Goal: Transaction & Acquisition: Purchase product/service

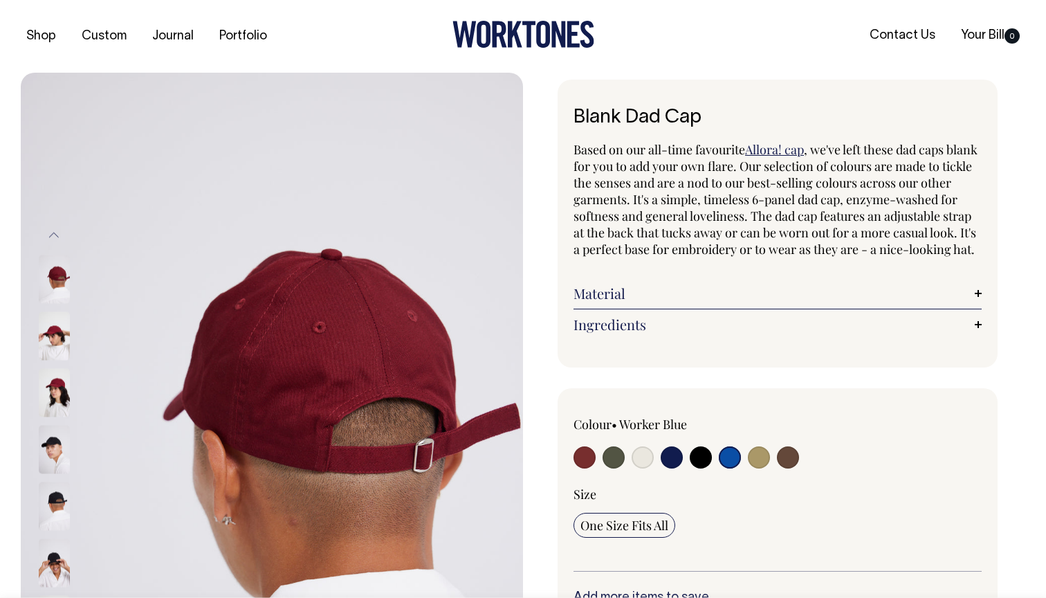
click at [731, 468] on input "radio" at bounding box center [730, 457] width 22 height 22
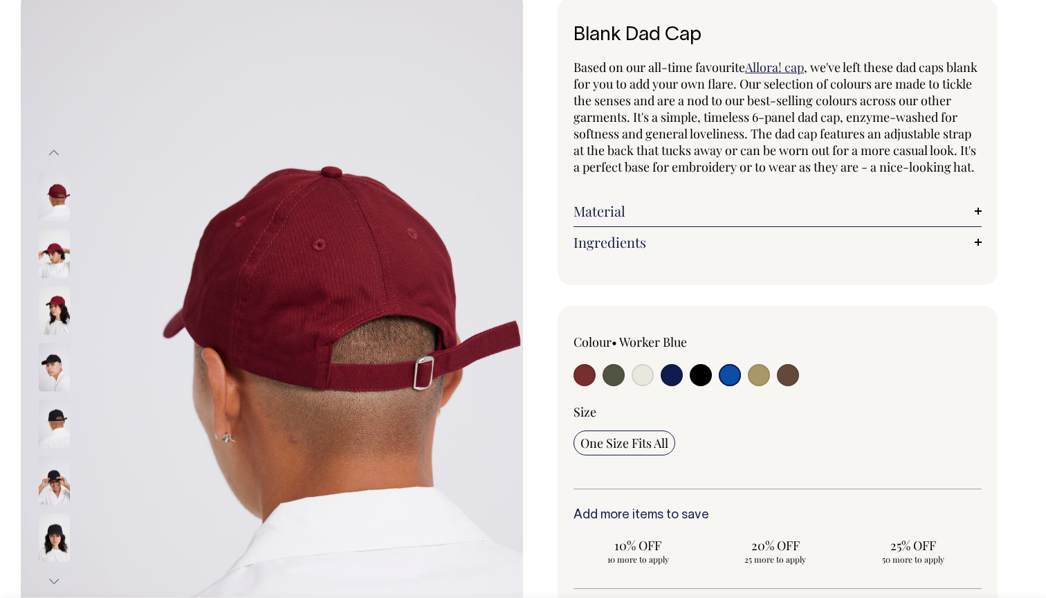
click at [731, 386] on input "radio" at bounding box center [730, 375] width 22 height 22
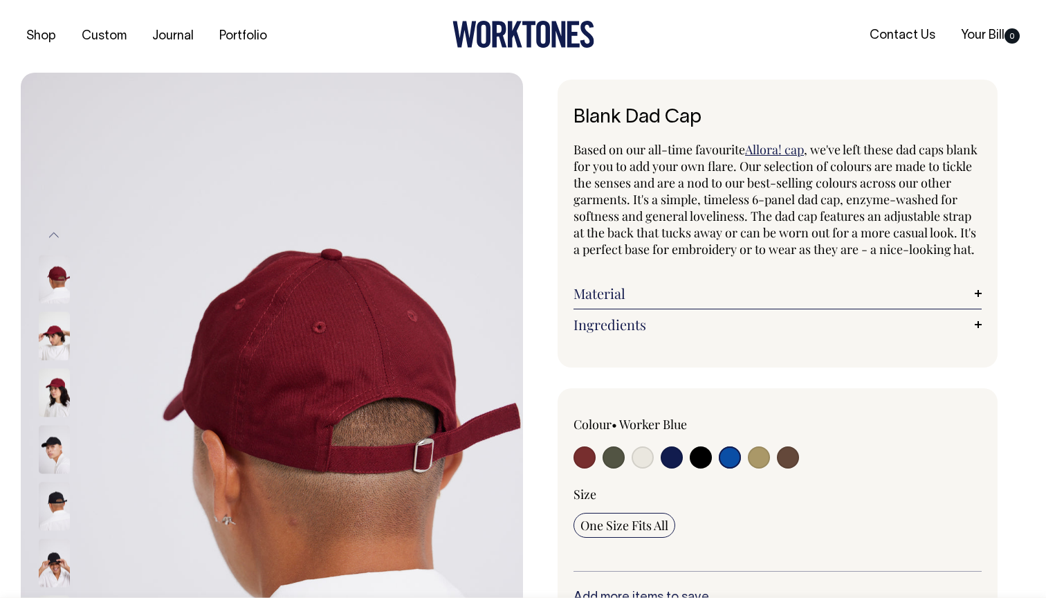
click at [694, 468] on input "radio" at bounding box center [701, 457] width 22 height 22
radio input "true"
select select "Black"
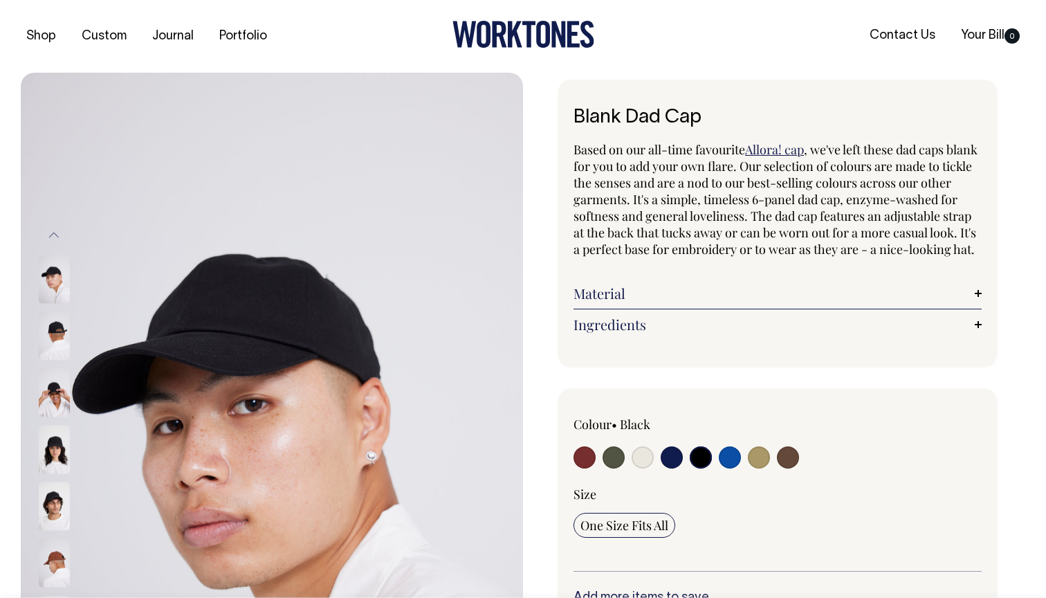
click at [730, 468] on input "radio" at bounding box center [730, 457] width 22 height 22
radio input "true"
select select "Worker Blue"
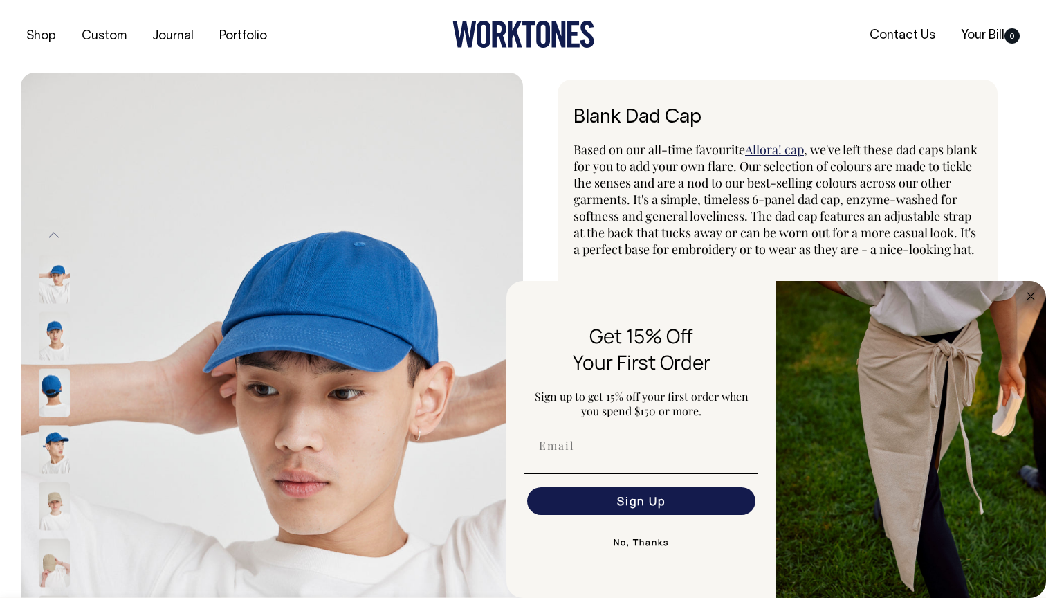
click at [66, 335] on img at bounding box center [54, 335] width 31 height 48
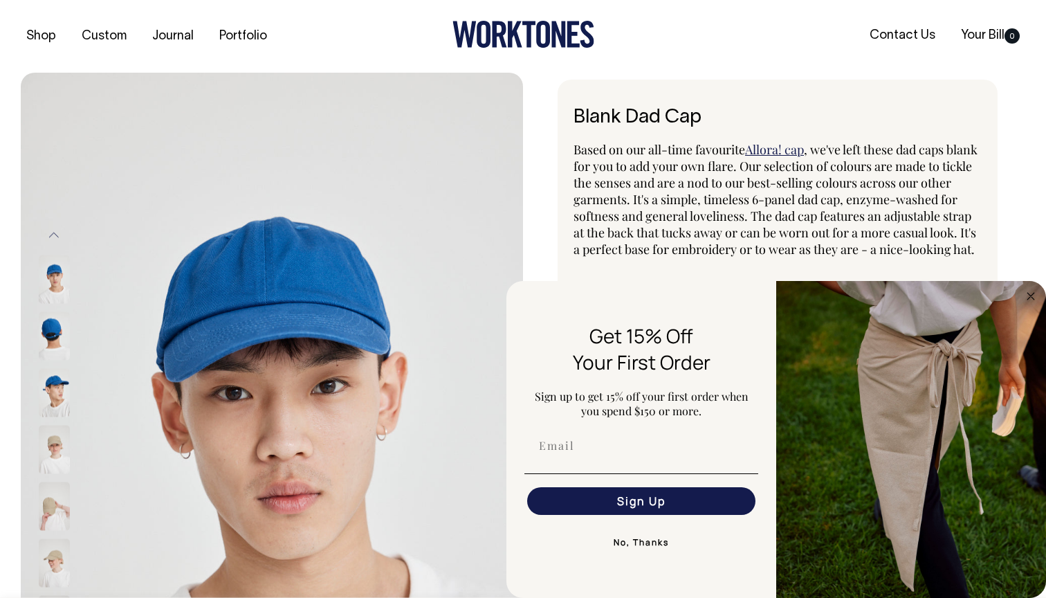
click at [47, 279] on img at bounding box center [54, 279] width 31 height 48
click at [58, 272] on img at bounding box center [54, 279] width 31 height 48
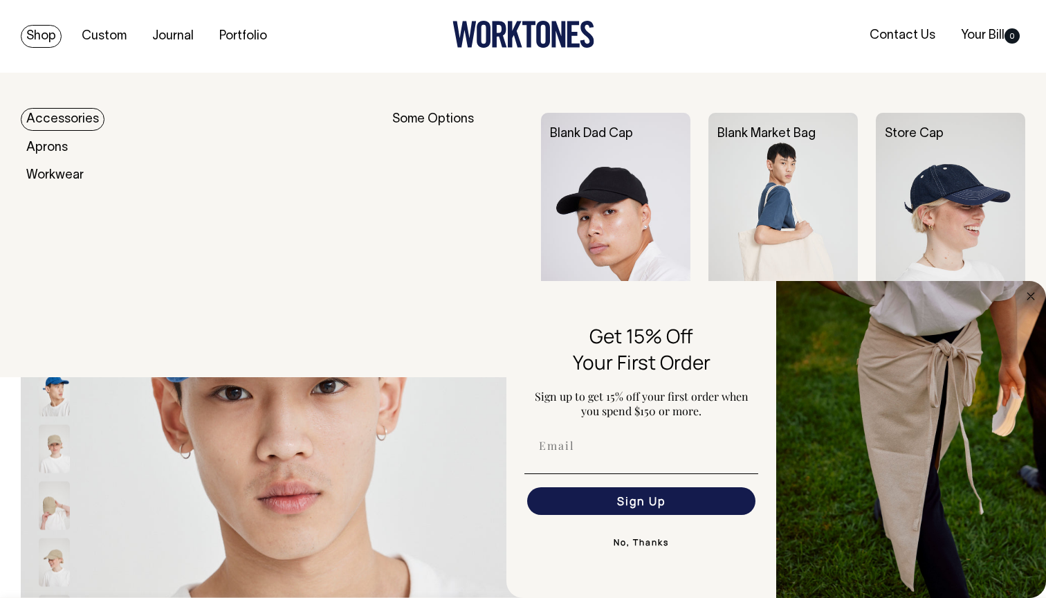
click at [59, 35] on link "Shop" at bounding box center [41, 36] width 41 height 23
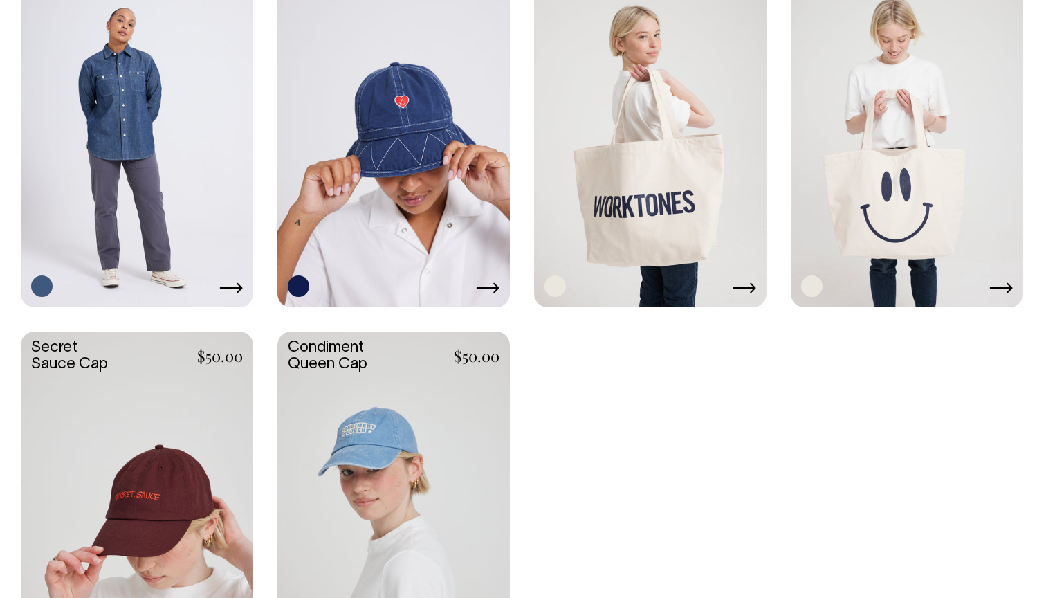
scroll to position [2313, 0]
